Goal: Task Accomplishment & Management: Complete application form

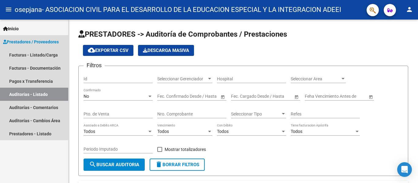
click at [57, 40] on span "Prestadores / Proveedores" at bounding box center [31, 42] width 56 height 7
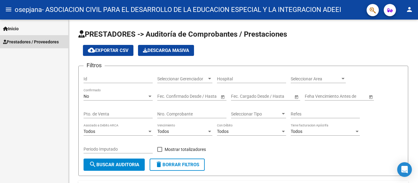
click at [57, 41] on span "Prestadores / Proveedores" at bounding box center [31, 42] width 56 height 7
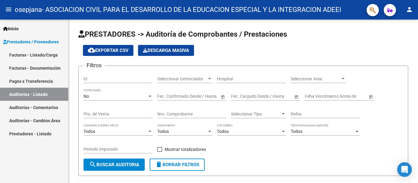
click at [47, 69] on link "Facturas - Documentación" at bounding box center [34, 67] width 68 height 13
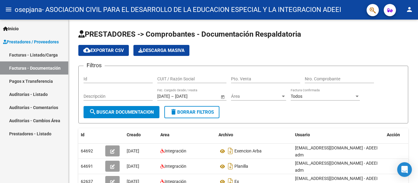
click at [33, 55] on link "Facturas - Listado/Carga" at bounding box center [34, 54] width 68 height 13
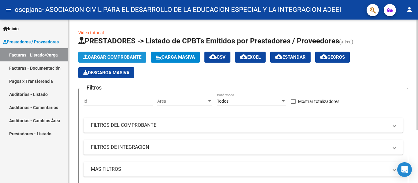
click at [102, 58] on span "Cargar Comprobante" at bounding box center [112, 57] width 58 height 6
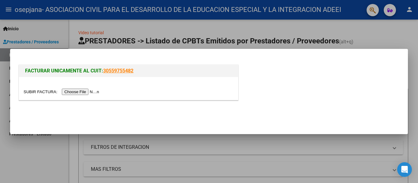
click at [95, 91] on input "file" at bounding box center [62, 92] width 77 height 6
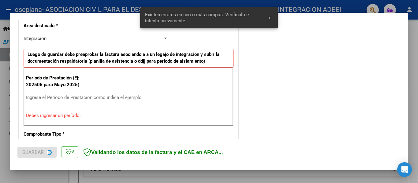
scroll to position [153, 0]
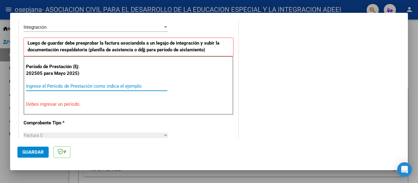
click at [127, 85] on input "Ingrese el Período de Prestación como indica el ejemplo" at bounding box center [96, 87] width 141 height 6
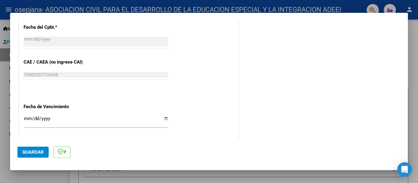
scroll to position [367, 0]
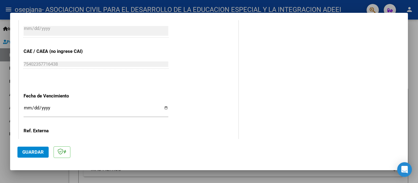
type input "202509"
drag, startPoint x: 27, startPoint y: 110, endPoint x: 27, endPoint y: 106, distance: 3.7
click at [27, 110] on input "Ingresar la fecha" at bounding box center [96, 111] width 145 height 10
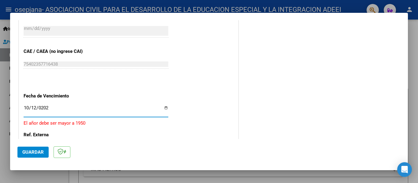
type input "[DATE]"
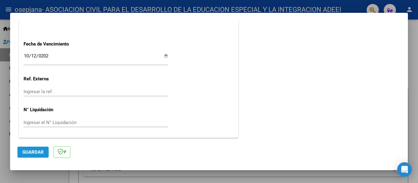
click at [29, 152] on span "Guardar" at bounding box center [32, 153] width 21 height 6
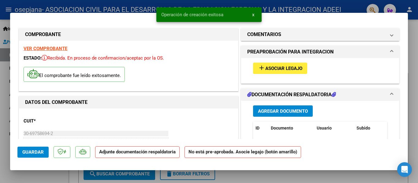
click at [269, 67] on span "Asociar Legajo" at bounding box center [283, 69] width 37 height 6
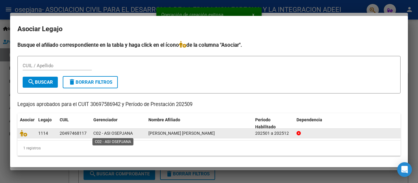
click at [108, 134] on span "C02 - ASI OSEPJANA" at bounding box center [112, 133] width 39 height 5
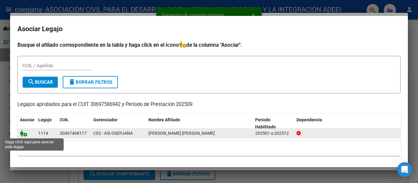
click at [25, 135] on icon at bounding box center [23, 133] width 7 height 7
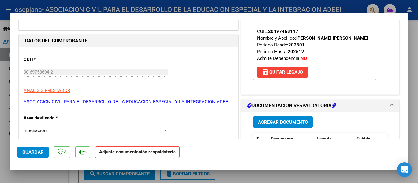
scroll to position [61, 0]
click at [276, 117] on button "Agregar Documento" at bounding box center [283, 122] width 60 height 11
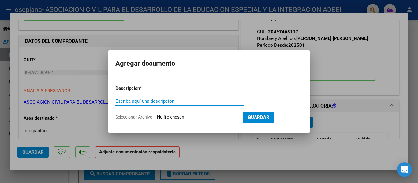
click at [180, 123] on form "Descripcion * Escriba aquí una descripcion Seleccionar Archivo Guardar" at bounding box center [208, 102] width 187 height 45
click at [181, 117] on input "Seleccionar Archivo" at bounding box center [197, 118] width 81 height 6
type input "C:\fakepath\PLANILLA SEPTIEMBRE - [PERSON_NAME] [PERSON_NAME].pdf"
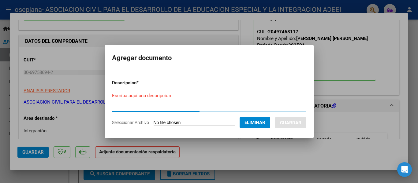
drag, startPoint x: 199, startPoint y: 97, endPoint x: 200, endPoint y: 91, distance: 6.0
click at [199, 97] on input "Escriba aquí una descripcion" at bounding box center [179, 96] width 134 height 6
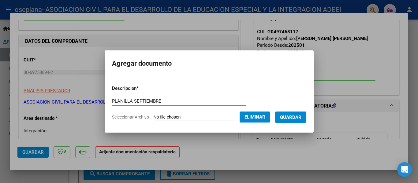
type input "PLANILLA SEPTIEMBRE"
click at [301, 119] on span "Guardar" at bounding box center [290, 118] width 21 height 6
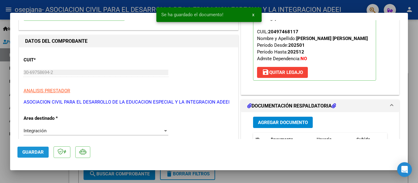
click at [39, 149] on button "Guardar" at bounding box center [32, 152] width 31 height 11
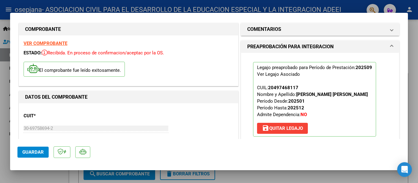
scroll to position [0, 0]
